Goal: Information Seeking & Learning: Learn about a topic

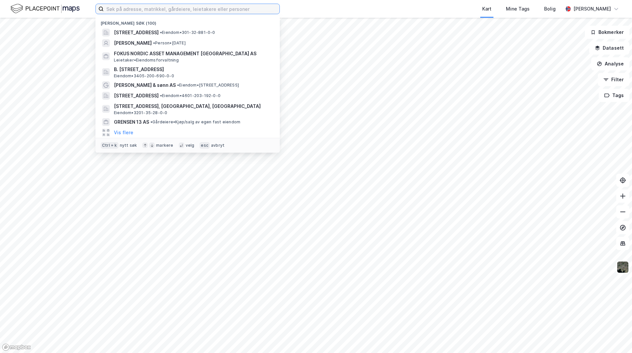
click at [170, 9] on input at bounding box center [192, 9] width 176 height 10
click at [323, 5] on div "Kart Mine Tags Bolig" at bounding box center [436, 9] width 251 height 18
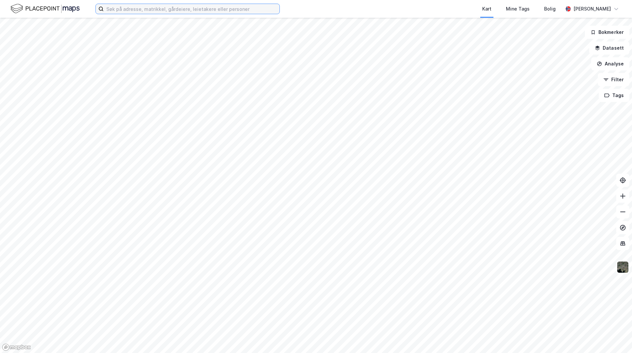
click at [133, 10] on input at bounding box center [192, 9] width 176 height 10
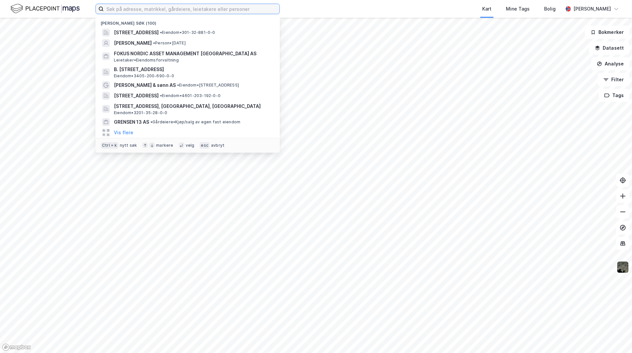
click at [134, 10] on input at bounding box center [192, 9] width 176 height 10
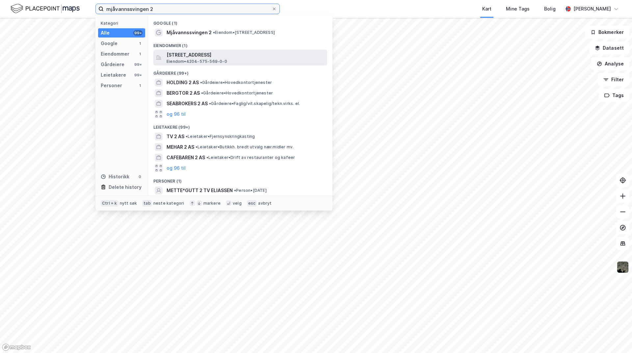
type input "mjåvannssvingen 2"
click at [199, 59] on span "Eiendom • 4204-575-569-0-0" at bounding box center [197, 61] width 61 height 5
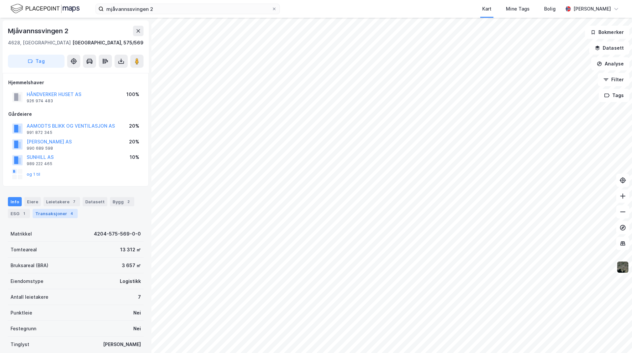
click at [64, 216] on div "Transaksjoner 4" at bounding box center [55, 213] width 45 height 9
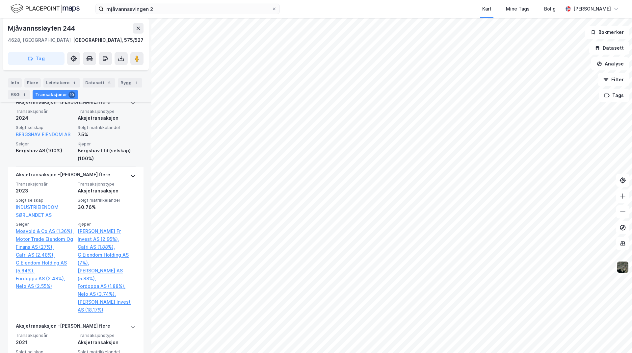
scroll to position [230, 0]
